Goal: Information Seeking & Learning: Learn about a topic

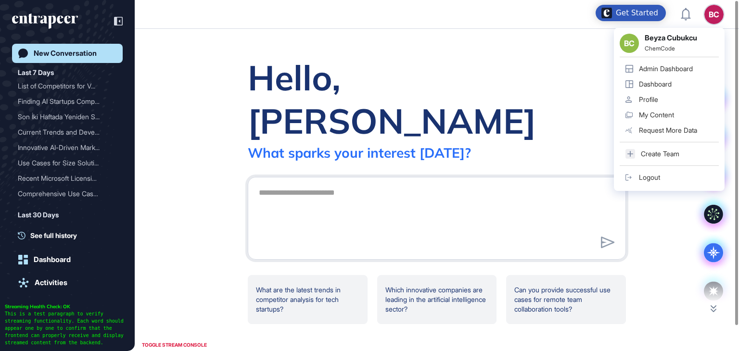
click at [666, 66] on div "Admin Dashboard" at bounding box center [666, 69] width 54 height 8
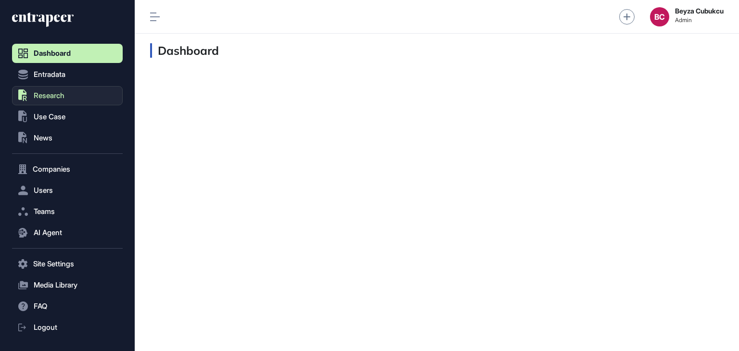
click at [59, 90] on button ".st0{fill:currentColor} Research" at bounding box center [67, 95] width 111 height 19
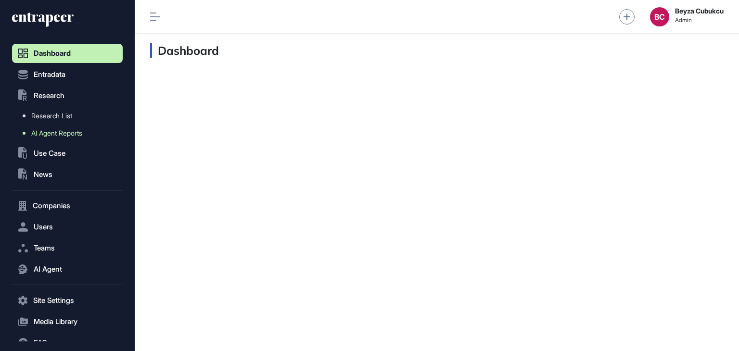
click at [64, 132] on span "AI Agent Reports" at bounding box center [56, 133] width 51 height 8
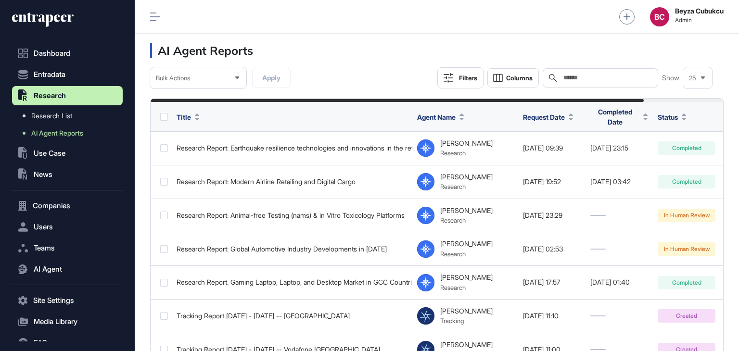
scroll to position [56, 0]
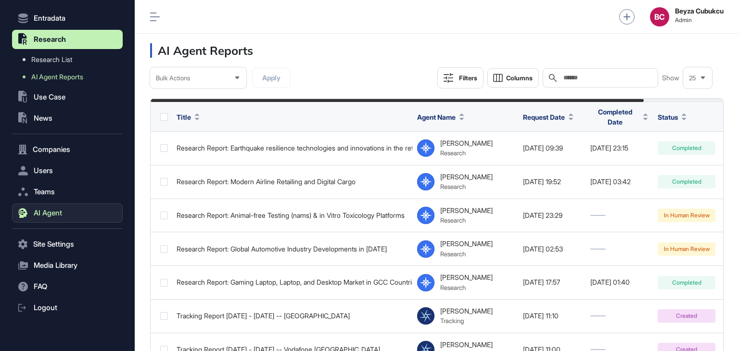
click at [53, 214] on span "AI Agent" at bounding box center [48, 213] width 28 height 8
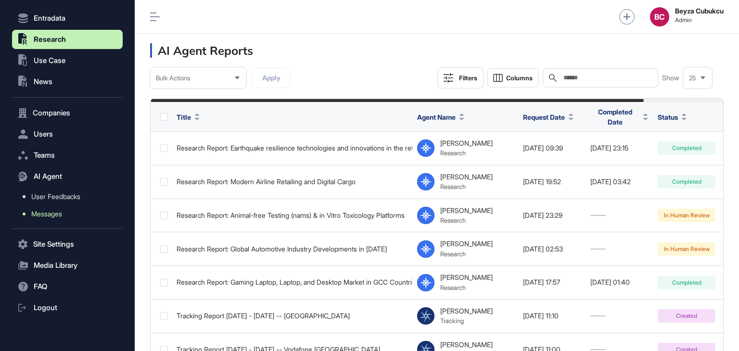
click at [49, 215] on span "Messages" at bounding box center [46, 214] width 31 height 8
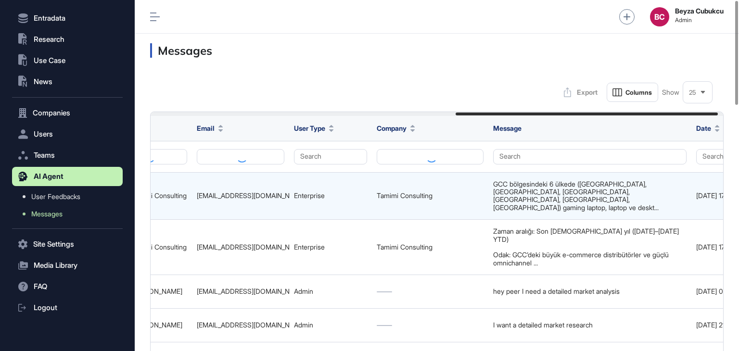
scroll to position [0, 677]
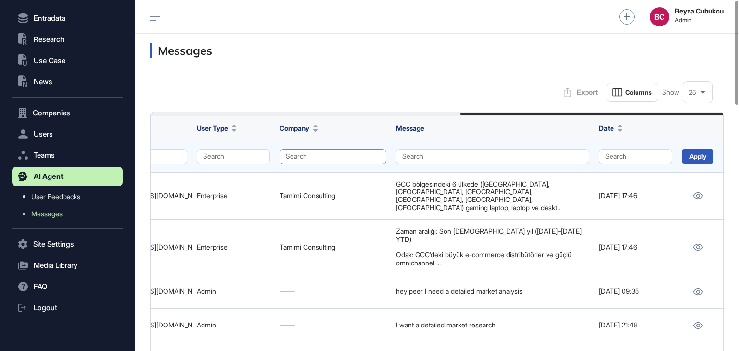
click at [327, 158] on button "Search" at bounding box center [333, 156] width 107 height 15
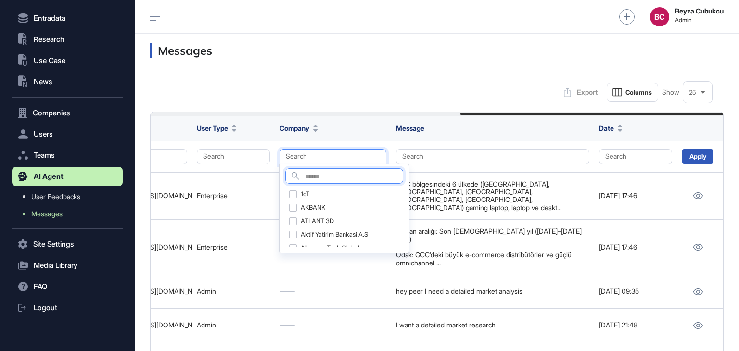
click at [331, 179] on input "text" at bounding box center [354, 177] width 98 height 13
click at [320, 176] on input "*" at bounding box center [354, 177] width 98 height 13
type input "*******"
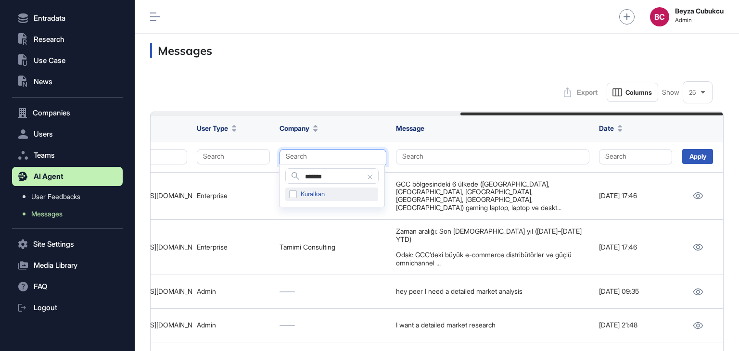
click at [296, 197] on div "Kuralkan" at bounding box center [331, 194] width 93 height 13
click at [712, 162] on div "Apply" at bounding box center [697, 156] width 31 height 15
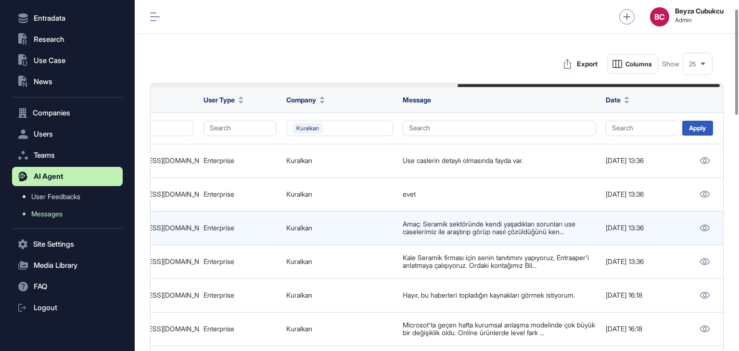
scroll to position [0, 677]
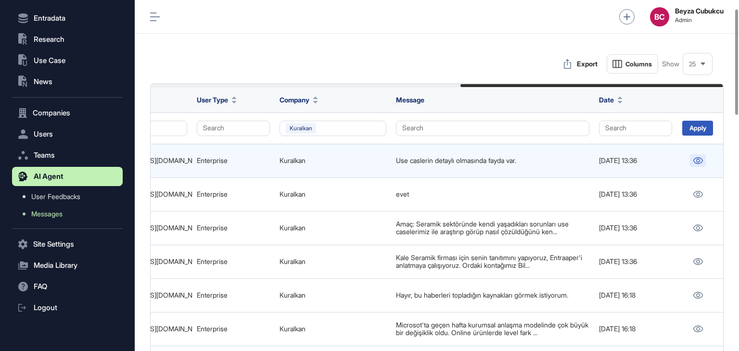
click at [695, 157] on icon at bounding box center [698, 160] width 10 height 7
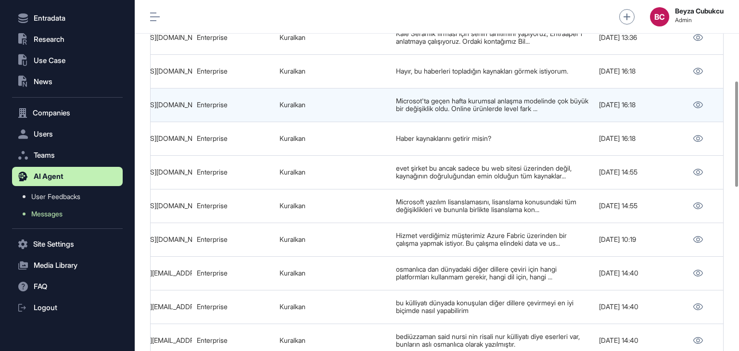
scroll to position [269, 0]
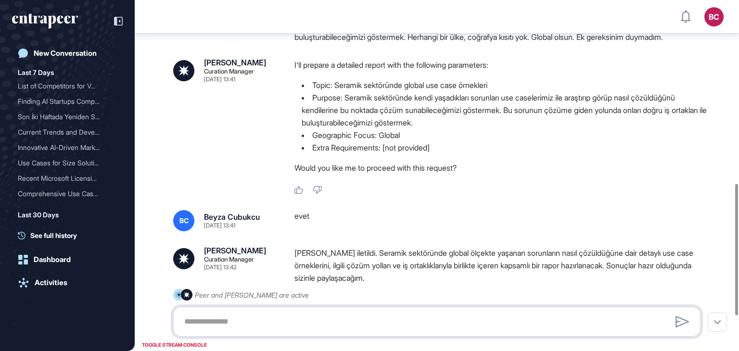
scroll to position [582, 0]
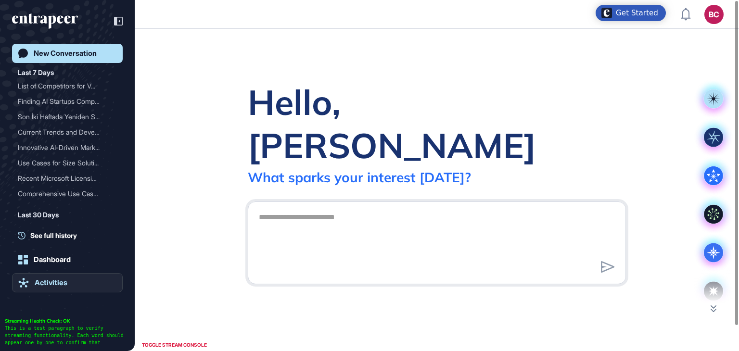
click at [48, 283] on div "Activities" at bounding box center [51, 283] width 33 height 9
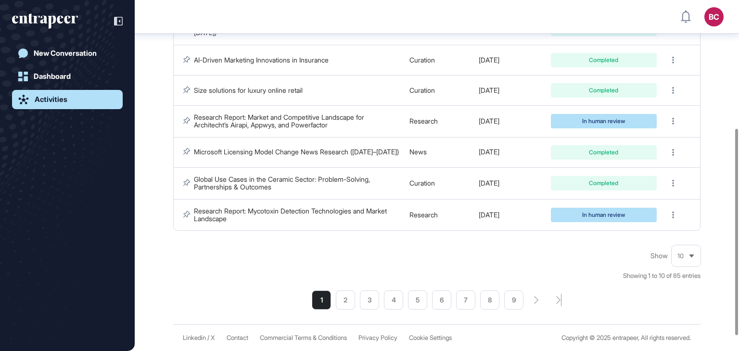
scroll to position [243, 0]
click at [342, 305] on li "2" at bounding box center [345, 300] width 19 height 19
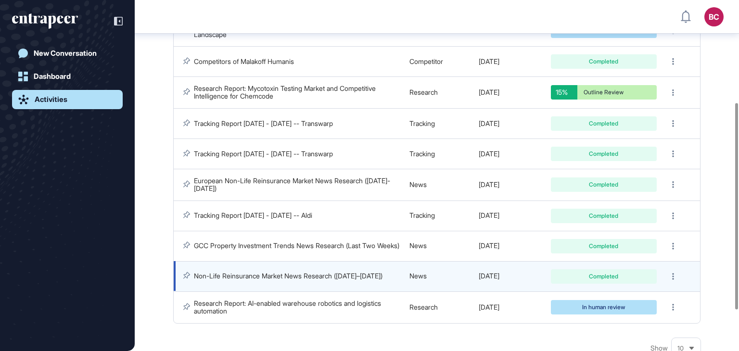
scroll to position [197, 0]
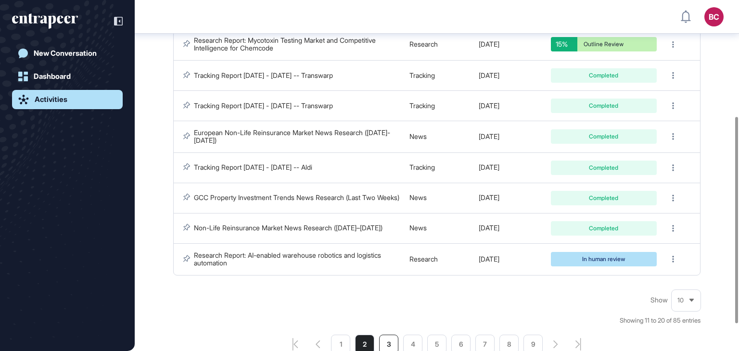
click at [387, 334] on li "3" at bounding box center [388, 344] width 19 height 19
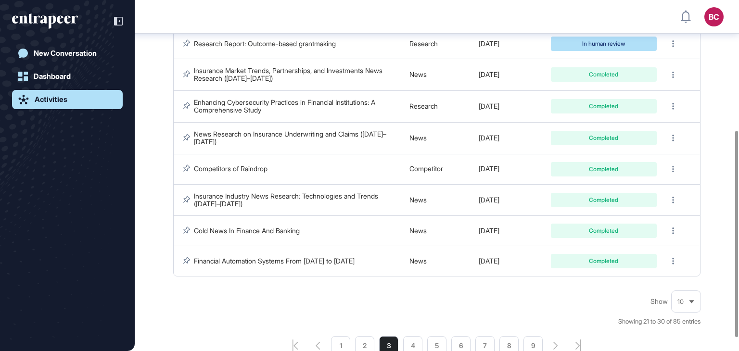
scroll to position [243, 0]
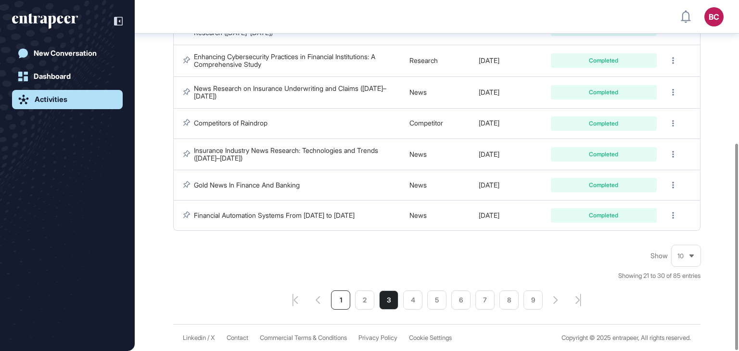
click at [341, 304] on li "1" at bounding box center [340, 300] width 19 height 19
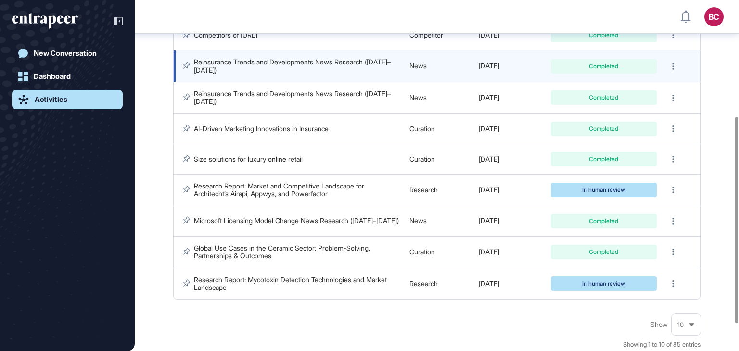
scroll to position [197, 0]
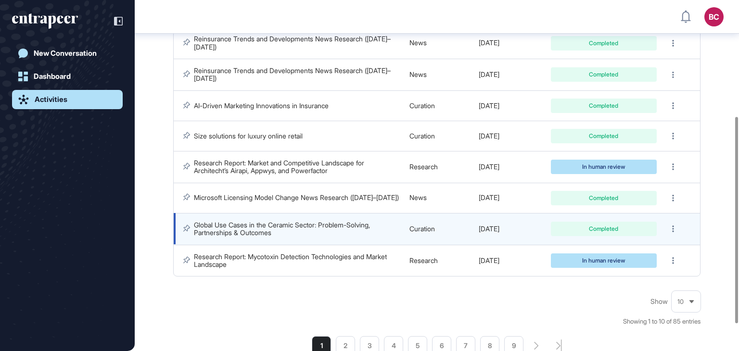
click at [353, 227] on link "Global Use Cases in the Ceramic Sector: Problem-Solving, Partnerships & Outcomes" at bounding box center [283, 229] width 178 height 16
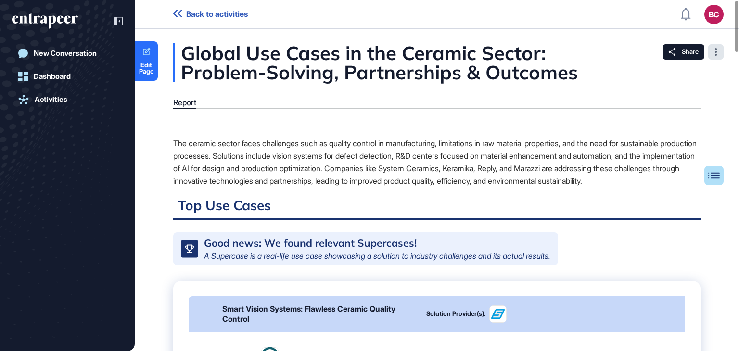
click at [714, 51] on div at bounding box center [715, 51] width 15 height 15
click at [582, 75] on div "Global Use Cases in the Ceramic Sector: Problem-Solving, Partnerships & Outcomes" at bounding box center [436, 62] width 527 height 38
click at [715, 176] on div "Table of Contents" at bounding box center [683, 176] width 65 height 8
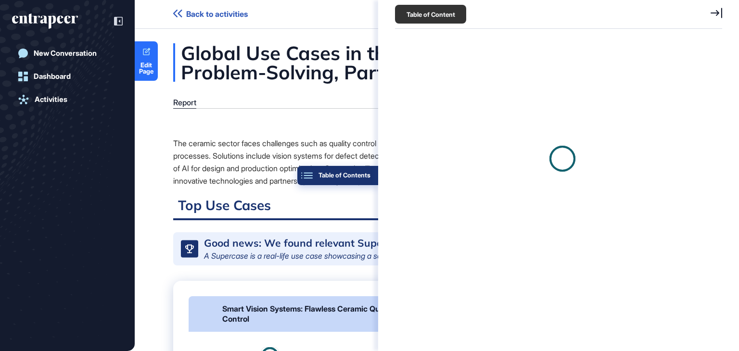
scroll to position [303, 329]
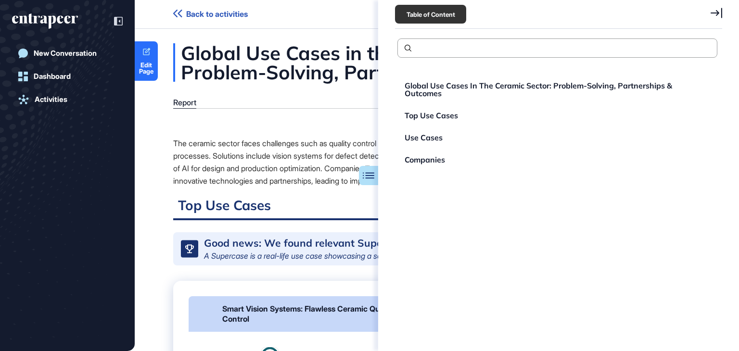
click at [719, 17] on icon at bounding box center [717, 13] width 12 height 11
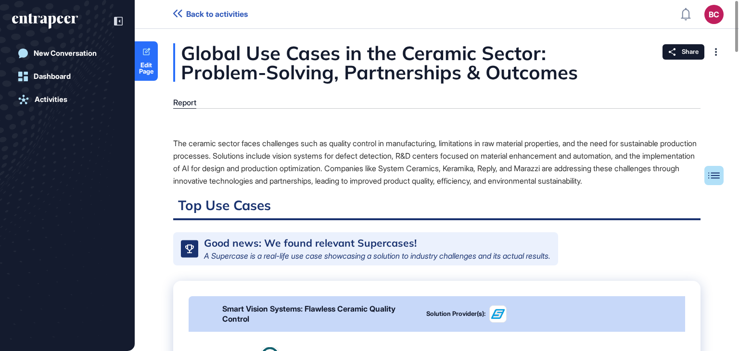
click at [318, 152] on div "The ceramic sector faces challenges such as quality control in manufacturing, l…" at bounding box center [436, 162] width 527 height 50
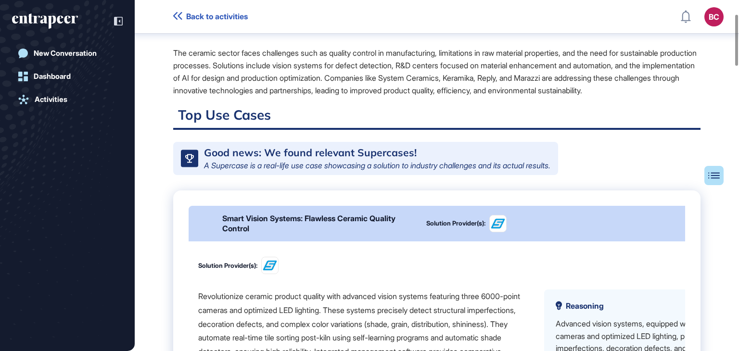
scroll to position [101, 0]
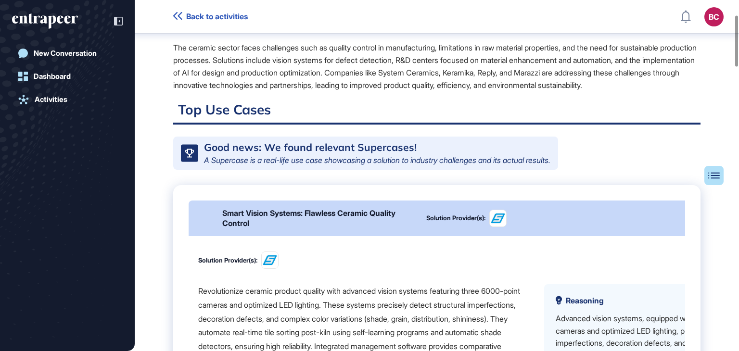
click at [334, 229] on div "Smart Vision Systems: Flawless Ceramic Quality Control" at bounding box center [318, 218] width 192 height 20
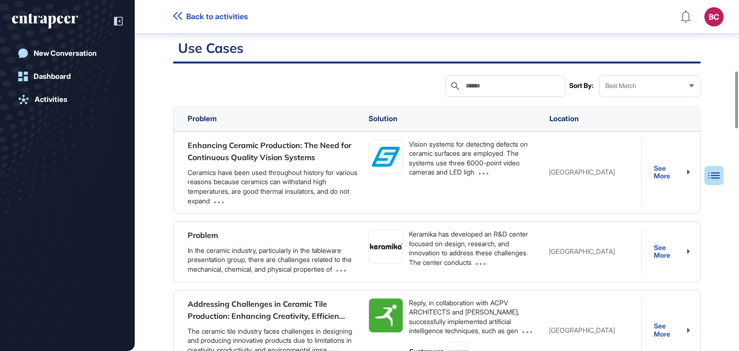
scroll to position [149, 0]
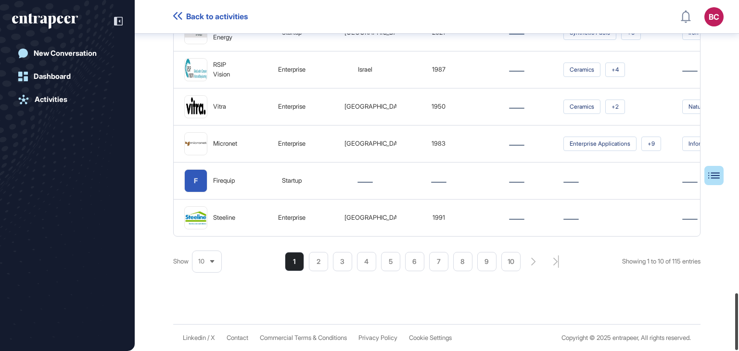
drag, startPoint x: 739, startPoint y: 214, endPoint x: 676, endPoint y: 33, distance: 191.2
click at [729, 241] on div "Back to activities BC Admin Dashboard Dashboard Profile My Content Request More…" at bounding box center [369, 175] width 739 height 351
